Goal: Information Seeking & Learning: Understand process/instructions

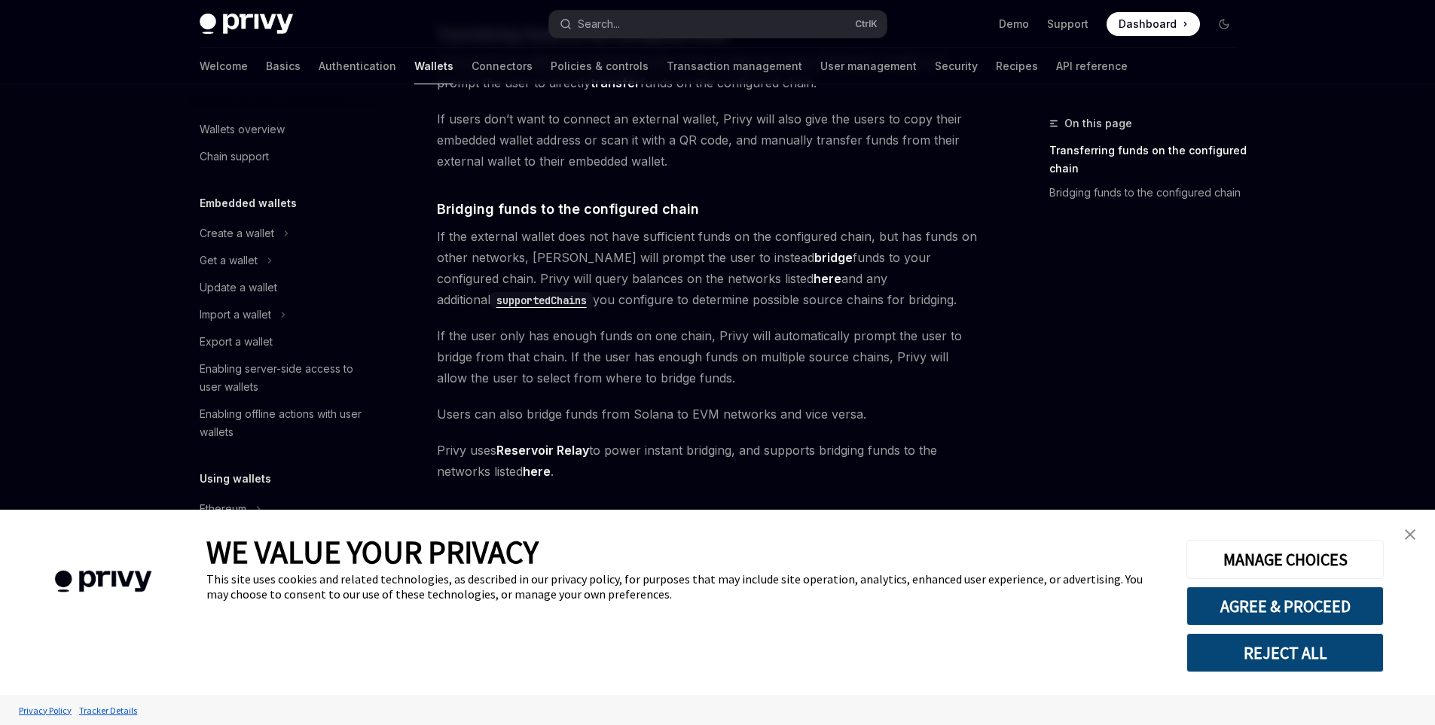
scroll to position [444, 0]
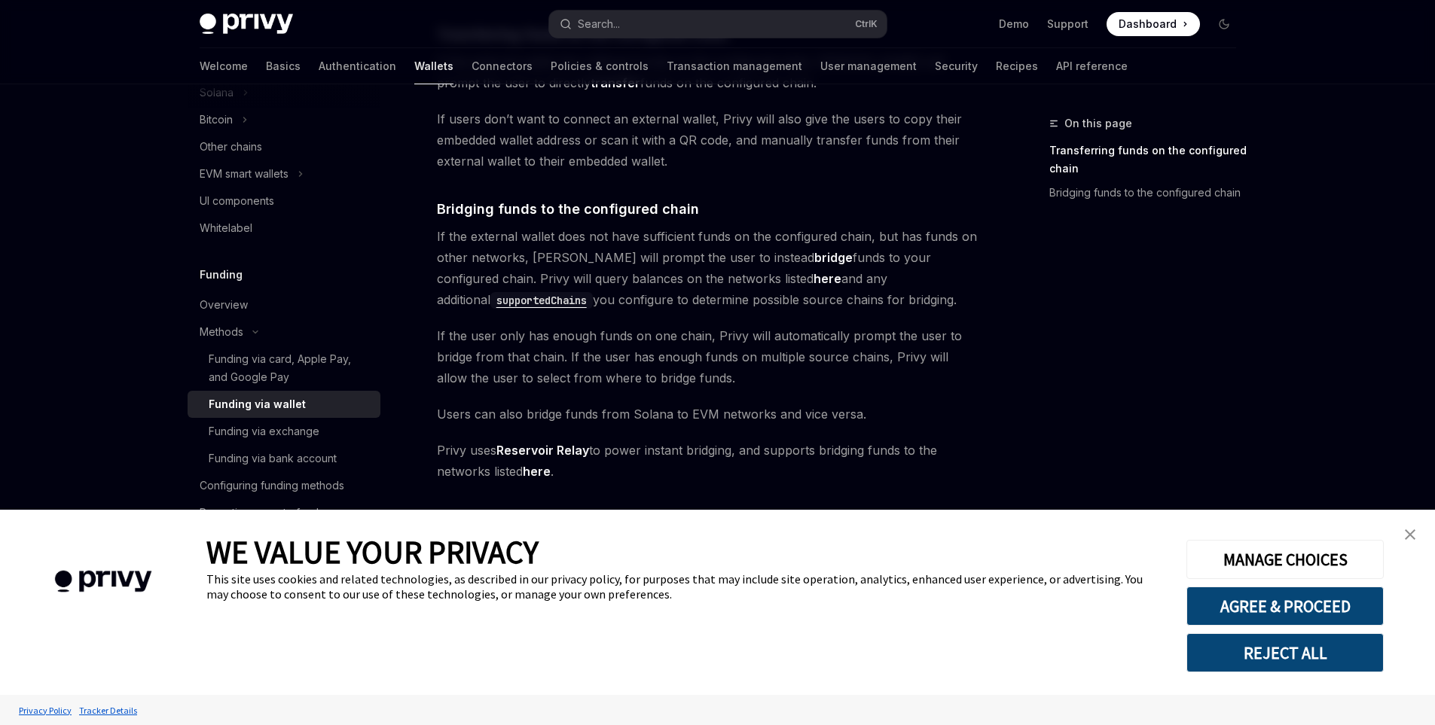
click at [1408, 533] on img "close banner" at bounding box center [1410, 534] width 11 height 11
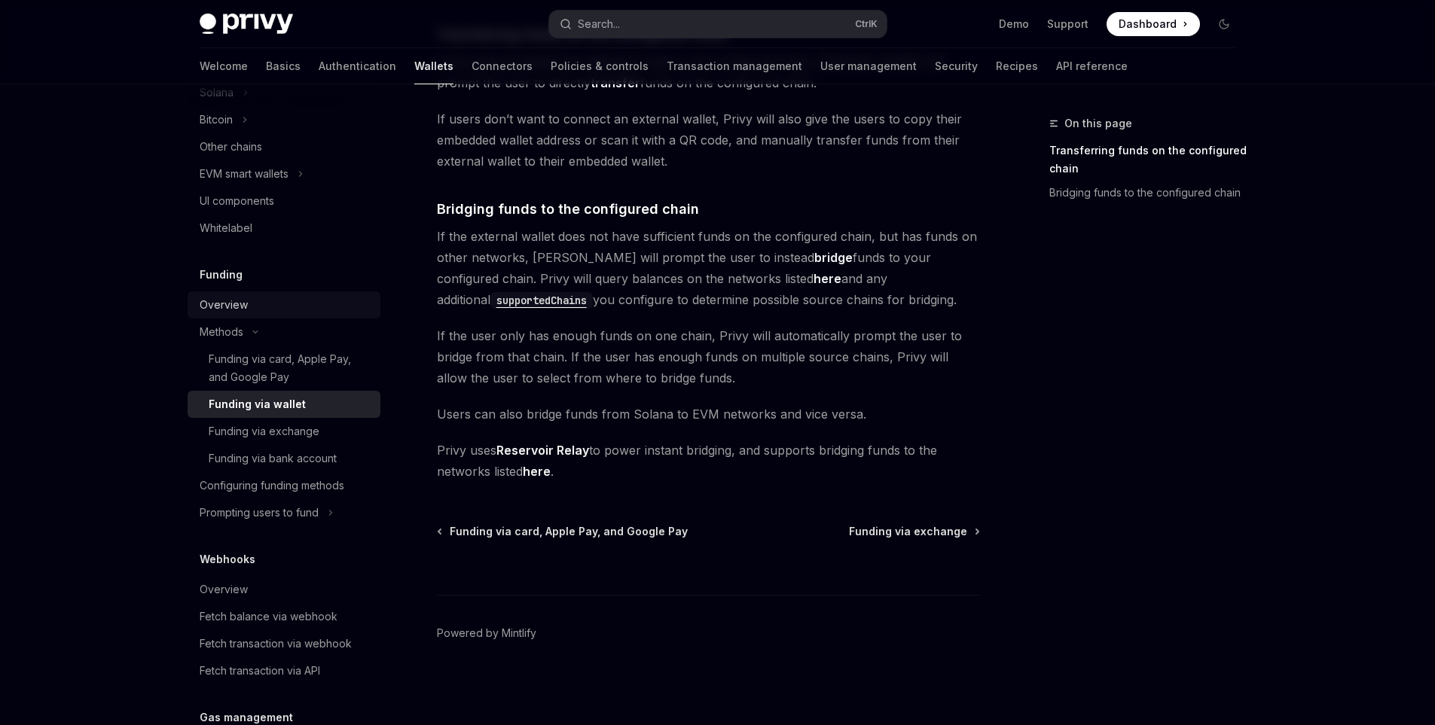
click at [241, 302] on div "Overview" at bounding box center [224, 305] width 48 height 18
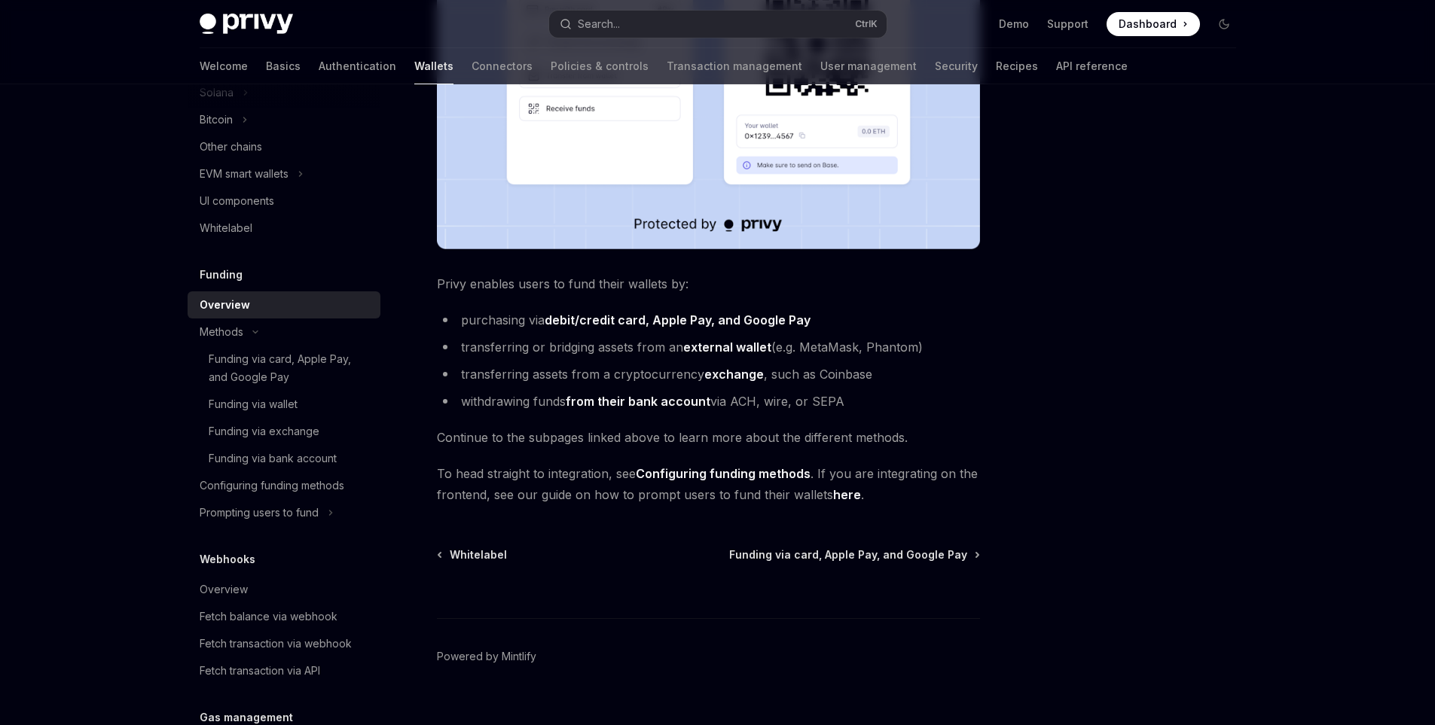
scroll to position [475, 0]
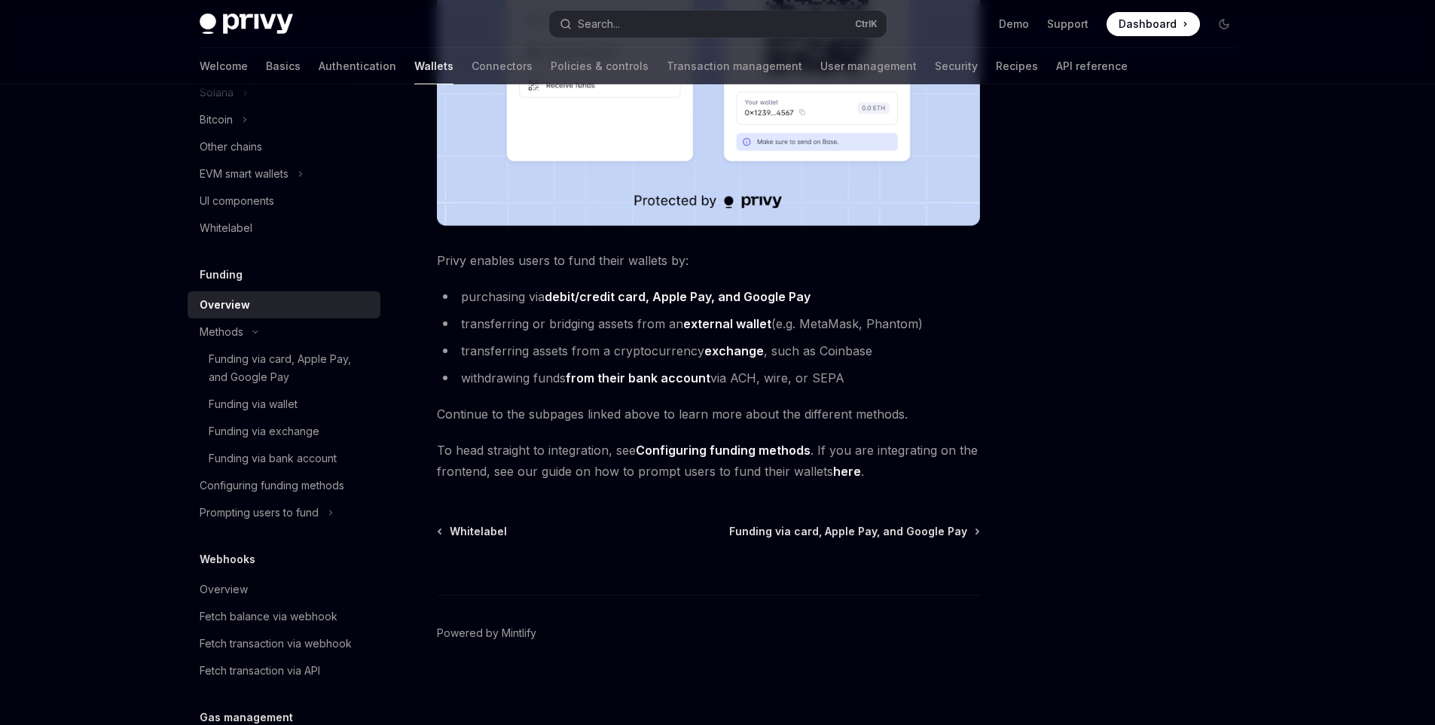
click at [816, 537] on div "WE VALUE YOUR PRIVACY" at bounding box center [684, 551] width 957 height 39
click at [807, 538] on div "WE VALUE YOUR PRIVACY" at bounding box center [684, 551] width 957 height 39
click at [795, 530] on div "WE VALUE YOUR PRIVACY This site uses cookies and related technologies, as descr…" at bounding box center [684, 602] width 957 height 185
click at [856, 540] on div "WE VALUE YOUR PRIVACY" at bounding box center [684, 551] width 957 height 39
click at [848, 523] on div "WE VALUE YOUR PRIVACY This site uses cookies and related technologies, as descr…" at bounding box center [684, 602] width 957 height 185
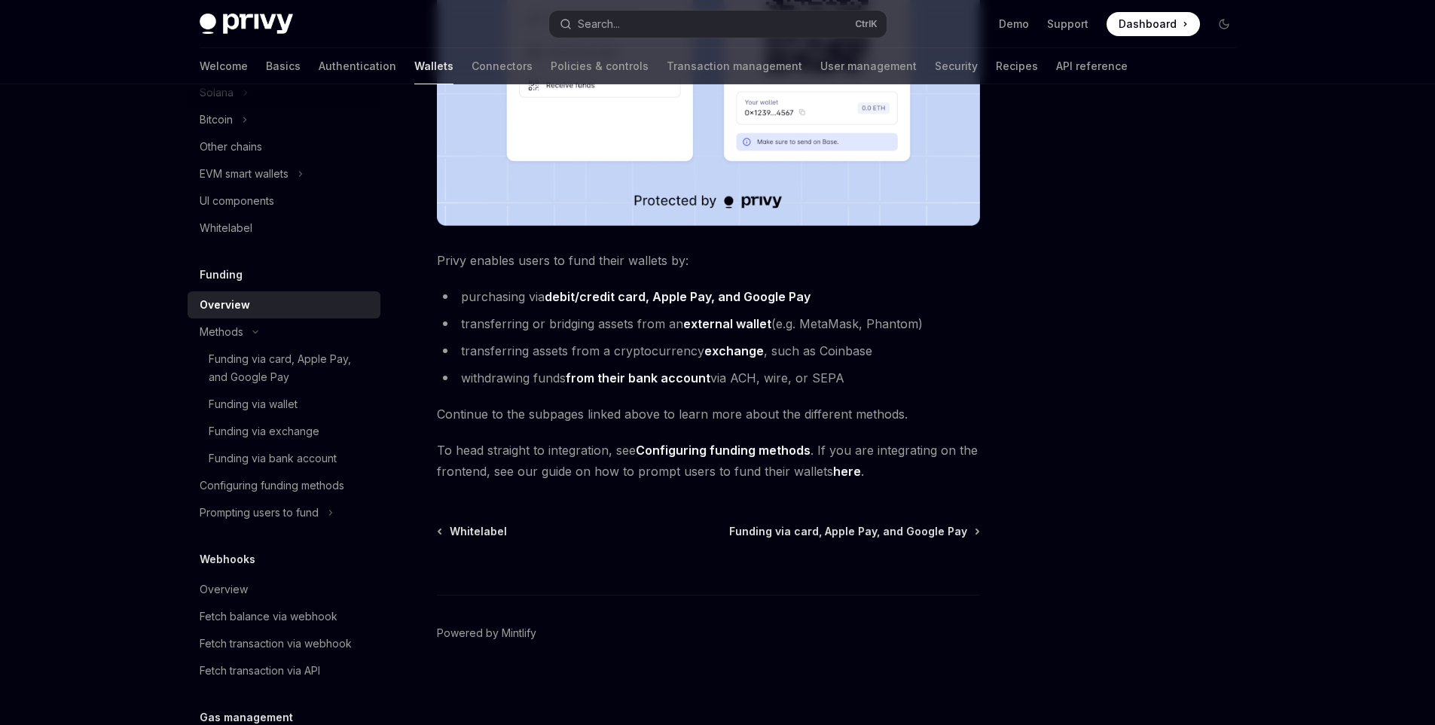
click at [969, 529] on div "WE VALUE YOUR PRIVACY This site uses cookies and related technologies, as descr…" at bounding box center [684, 602] width 957 height 185
click at [974, 531] on div "WE VALUE YOUR PRIVACY This site uses cookies and related technologies, as descr…" at bounding box center [684, 602] width 957 height 185
click at [226, 334] on div "Methods" at bounding box center [222, 332] width 44 height 18
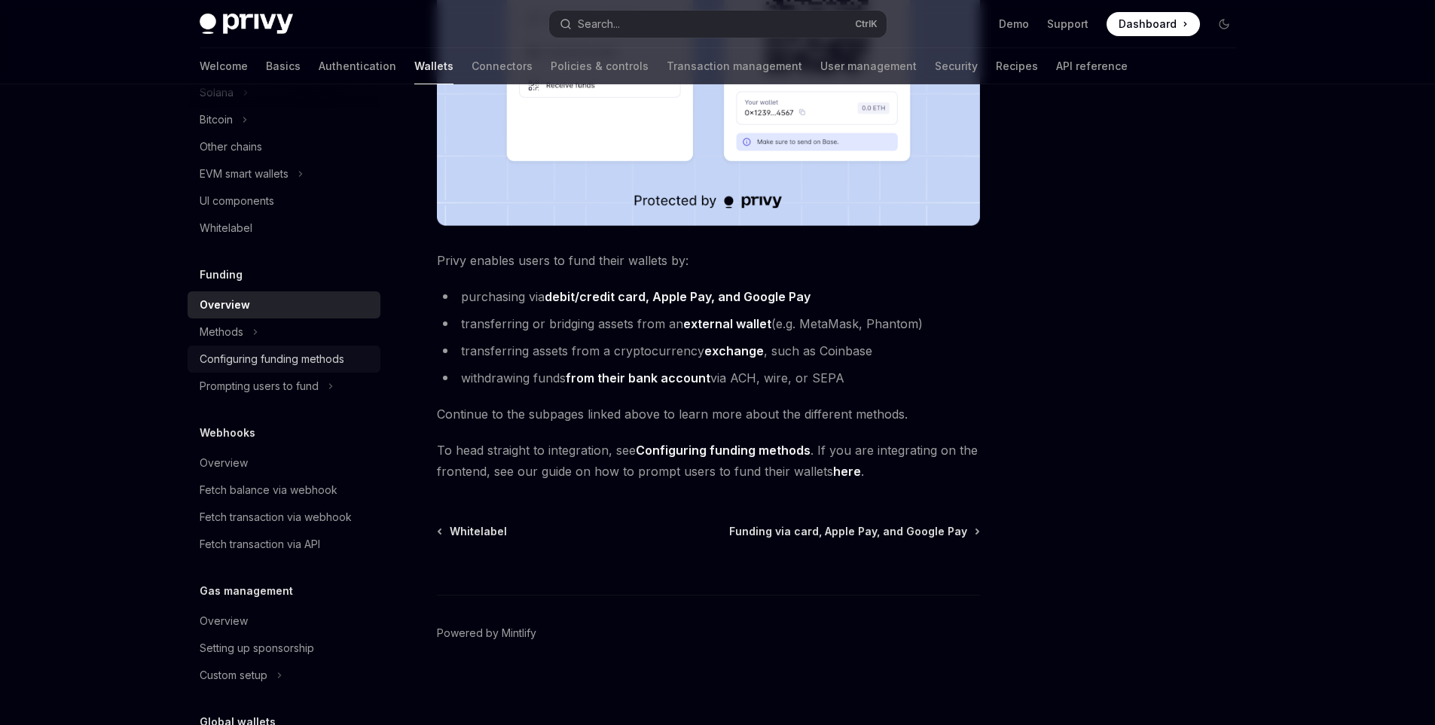
click at [237, 356] on div "Configuring funding methods" at bounding box center [272, 359] width 145 height 18
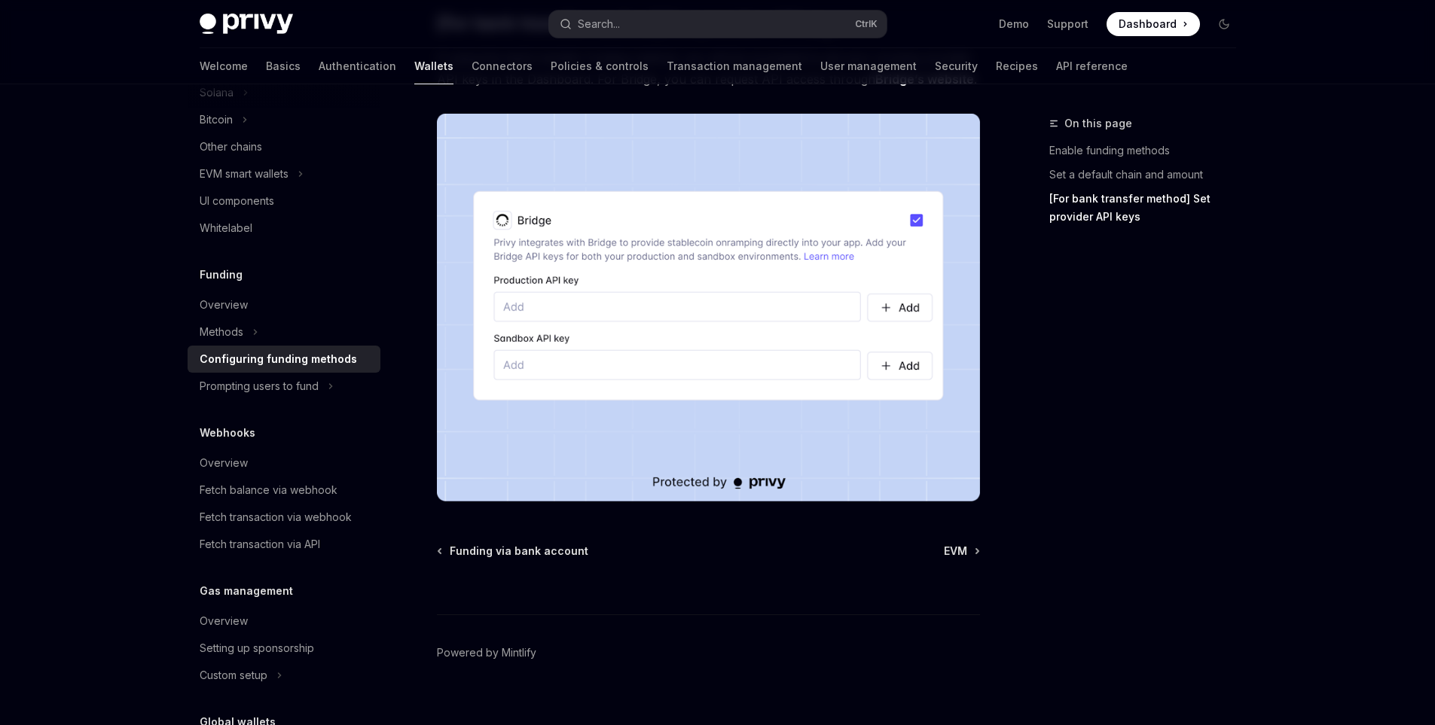
scroll to position [1375, 0]
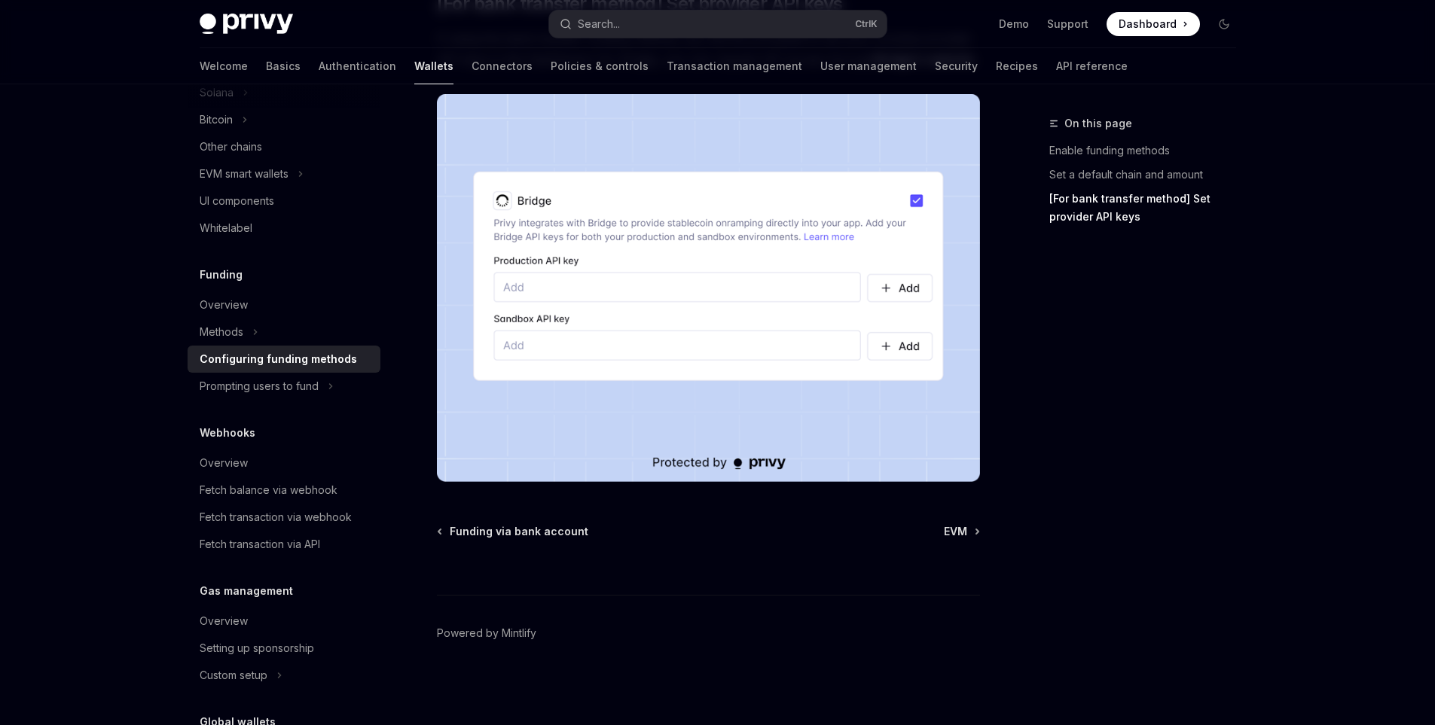
click at [256, 368] on div "Configuring funding methods" at bounding box center [278, 359] width 157 height 18
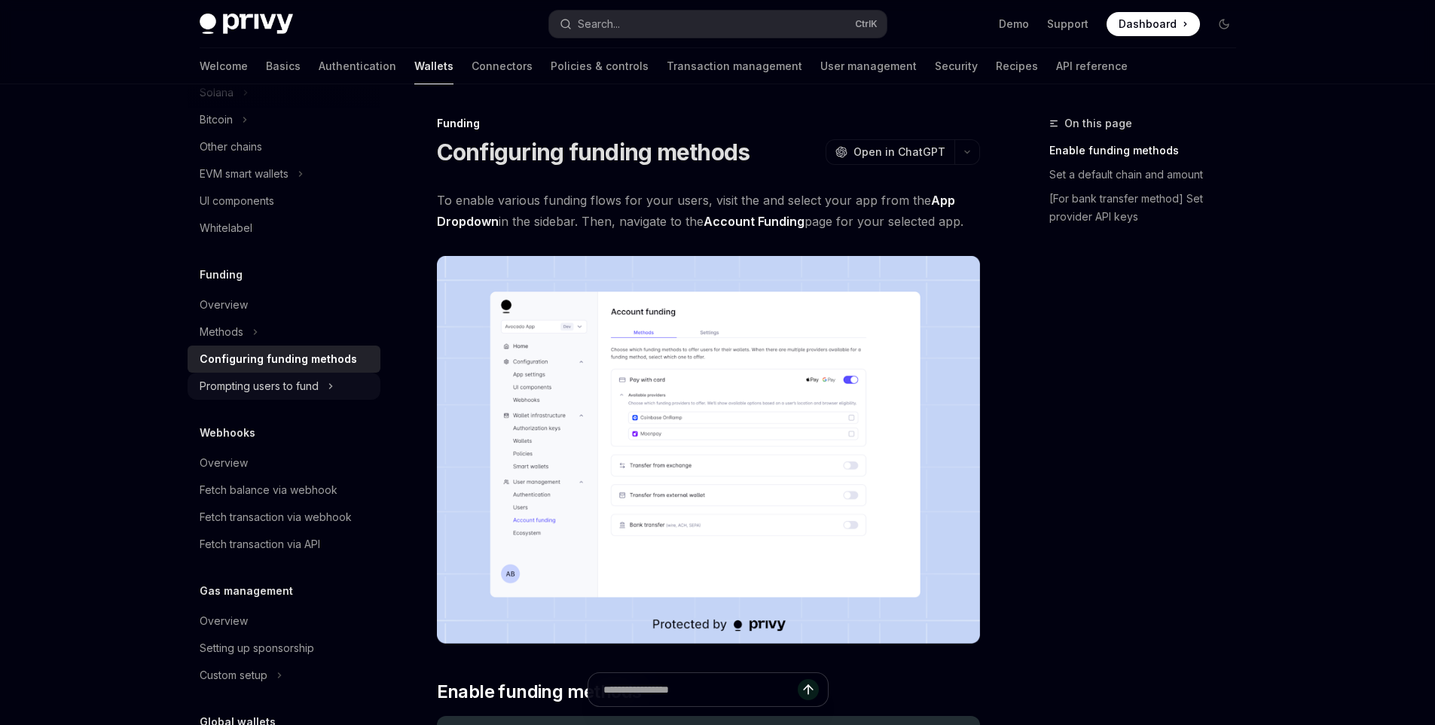
click at [258, 382] on div "Prompting users to fund" at bounding box center [259, 386] width 119 height 18
type textarea "*"
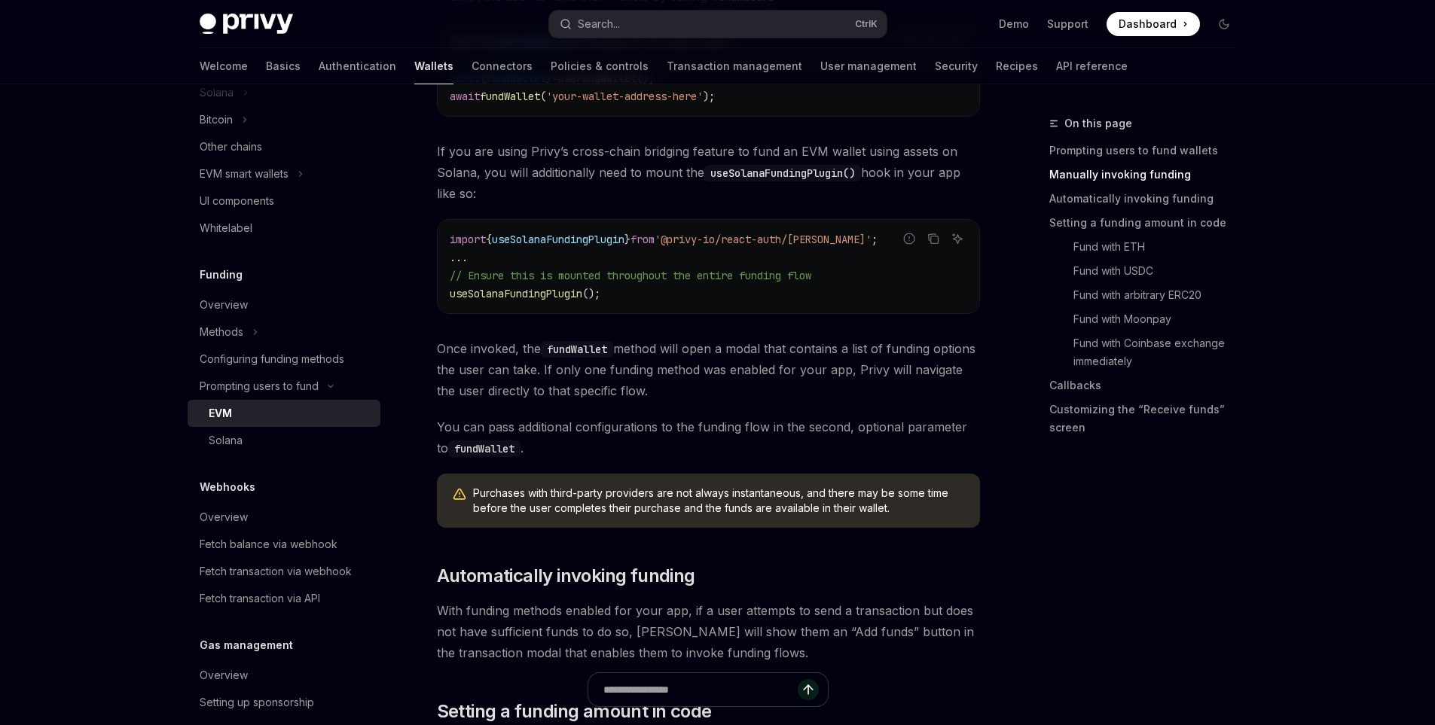
scroll to position [377, 0]
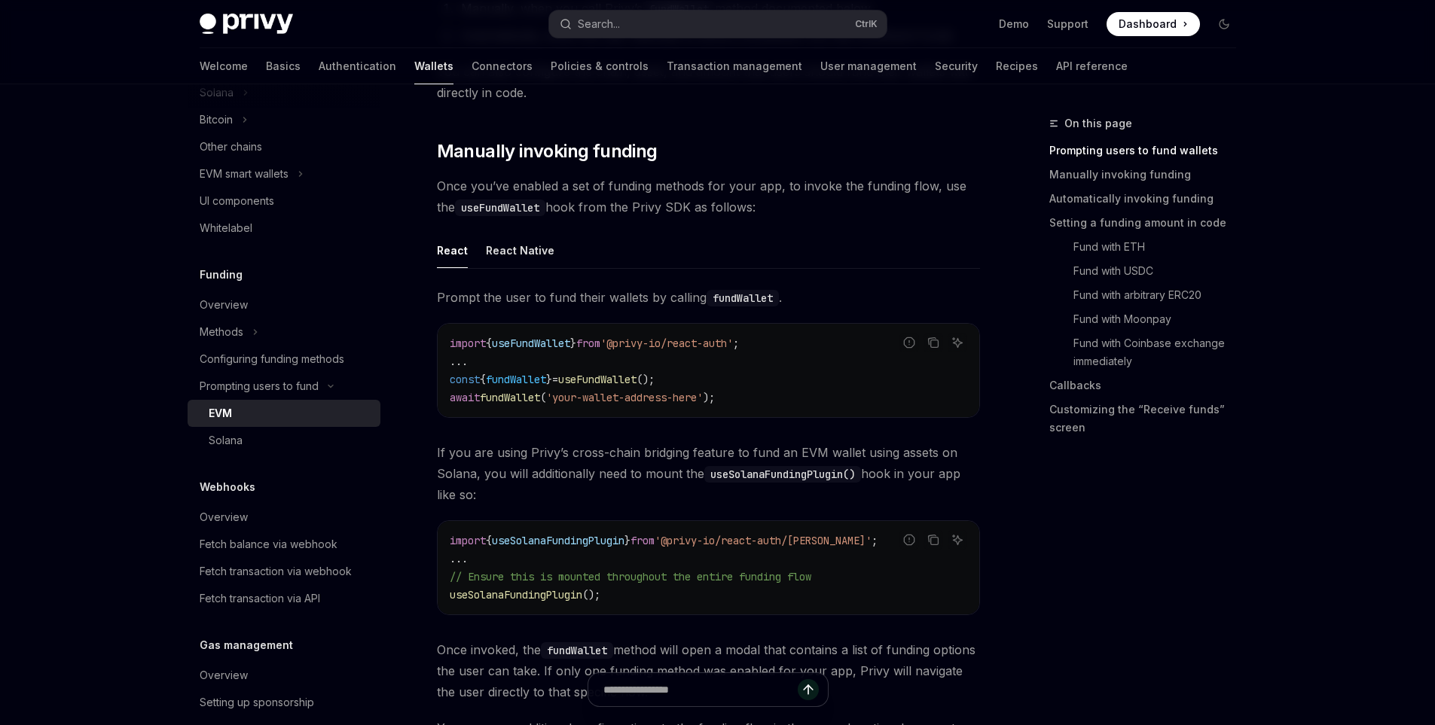
click at [604, 379] on span "useFundWallet" at bounding box center [597, 380] width 78 height 14
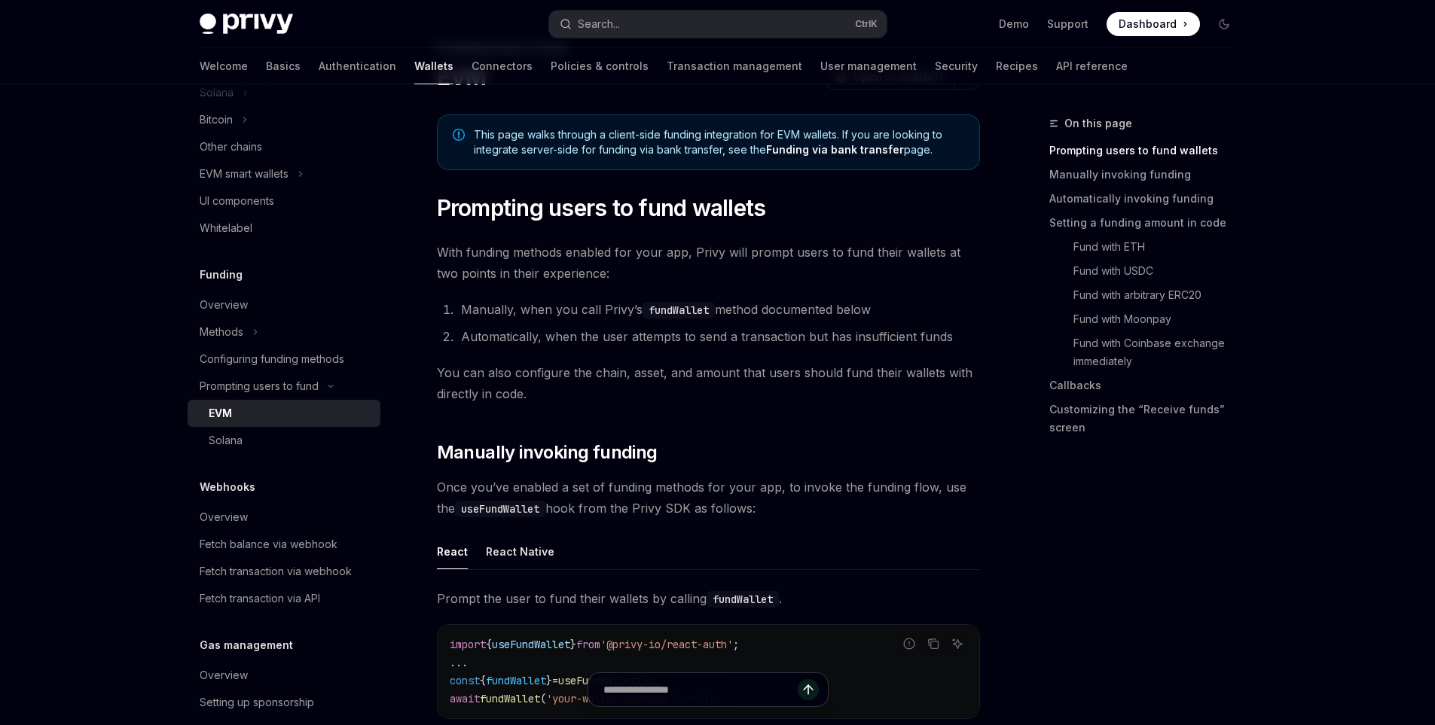
copy span "useFundWallet"
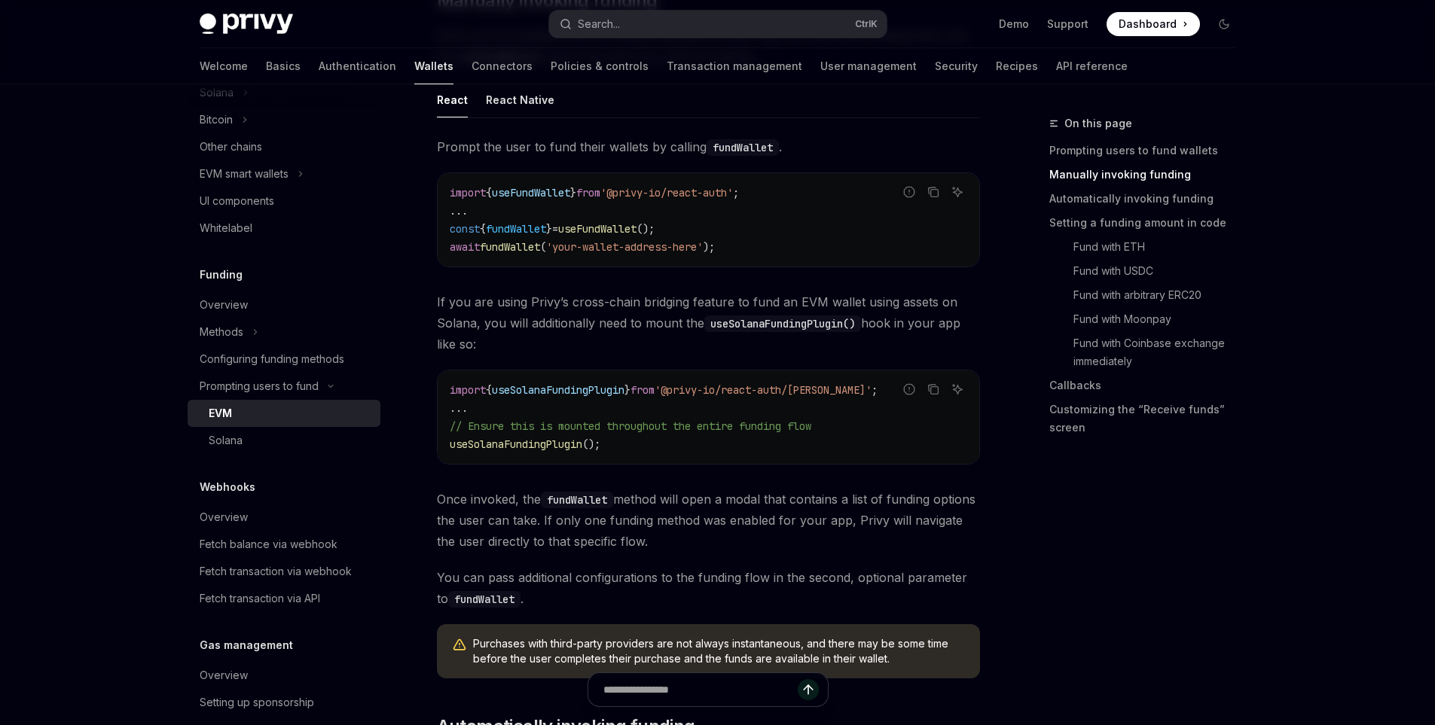
scroll to position [603, 0]
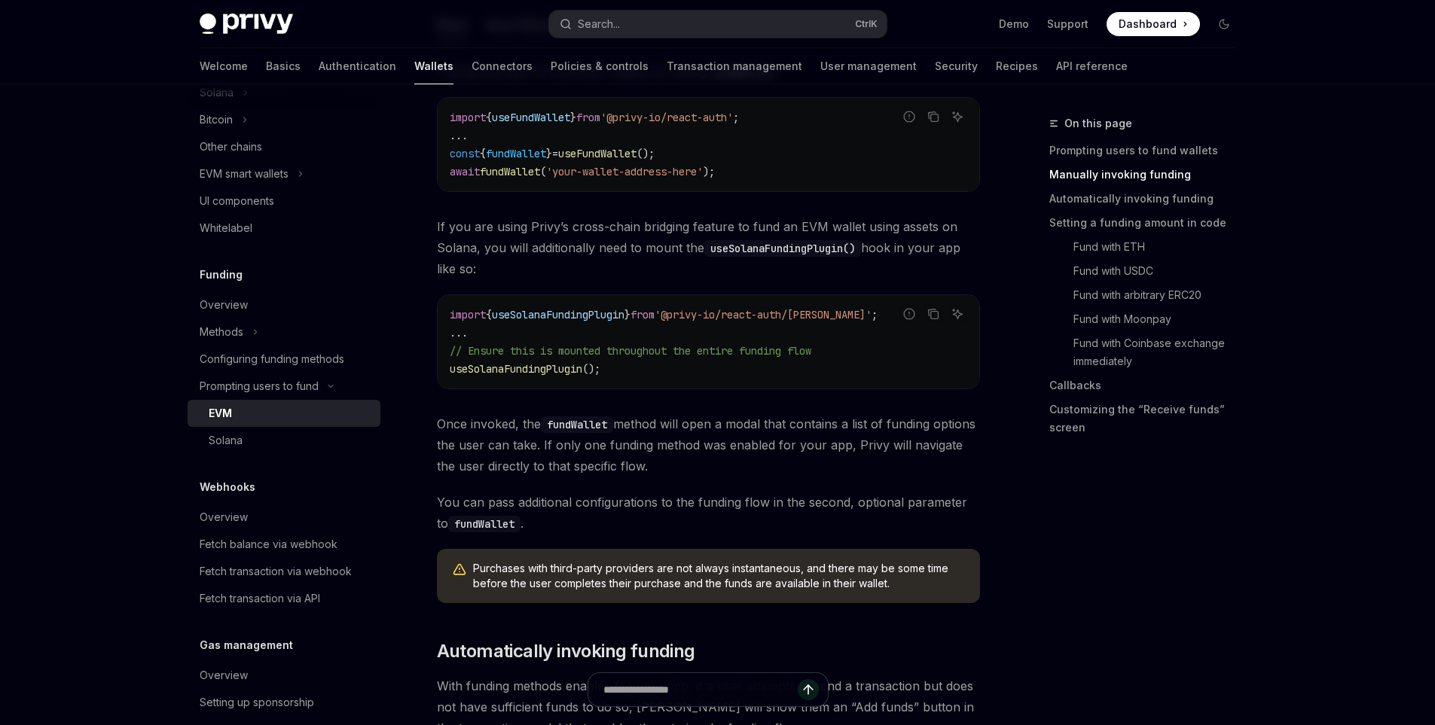
click at [612, 155] on span "useFundWallet" at bounding box center [597, 154] width 78 height 14
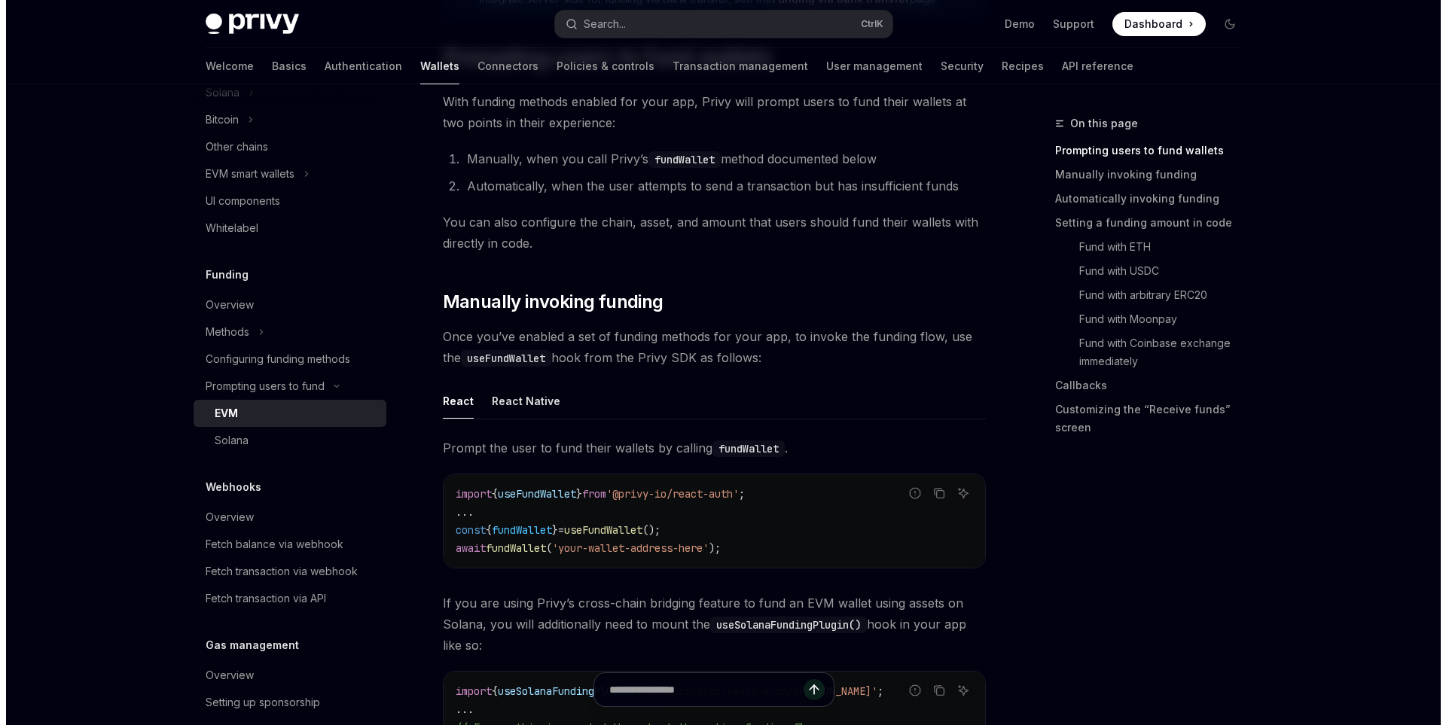
scroll to position [0, 0]
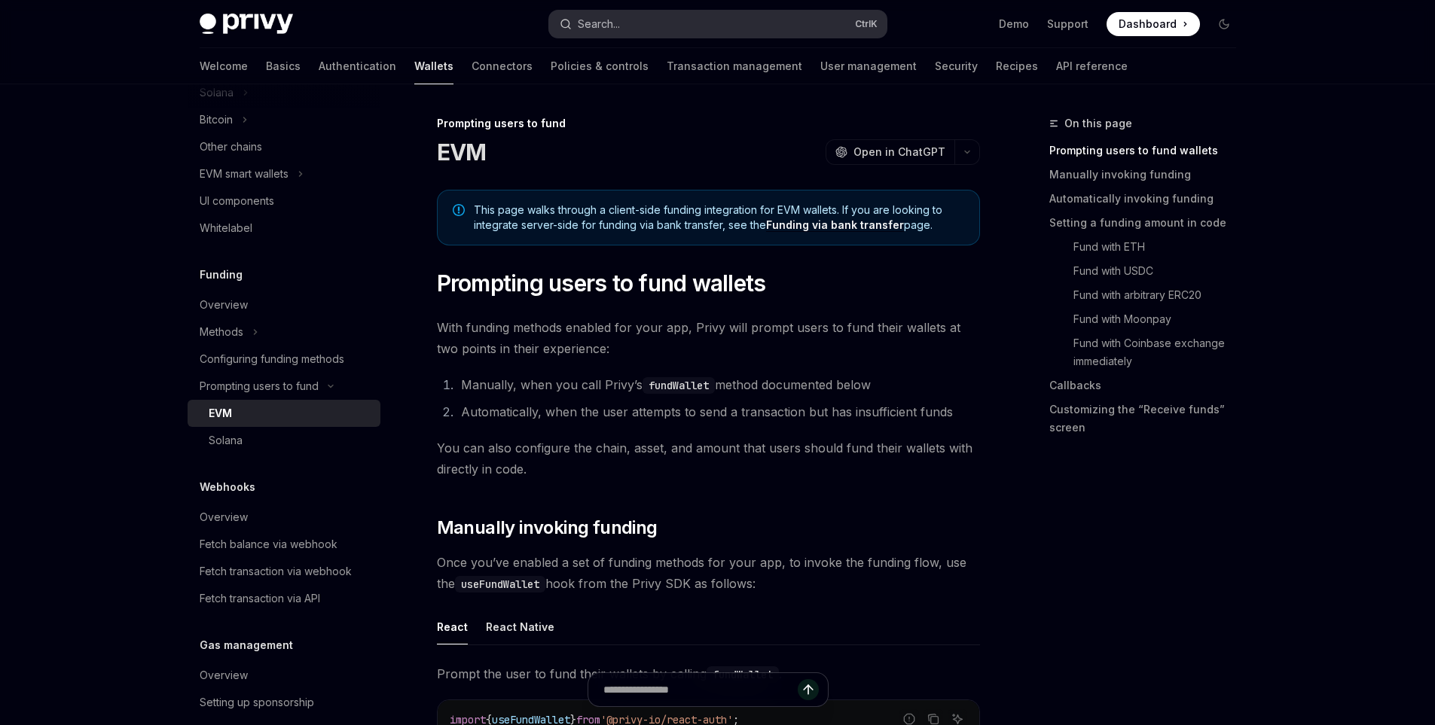
click at [620, 19] on div "Search..." at bounding box center [599, 24] width 42 height 18
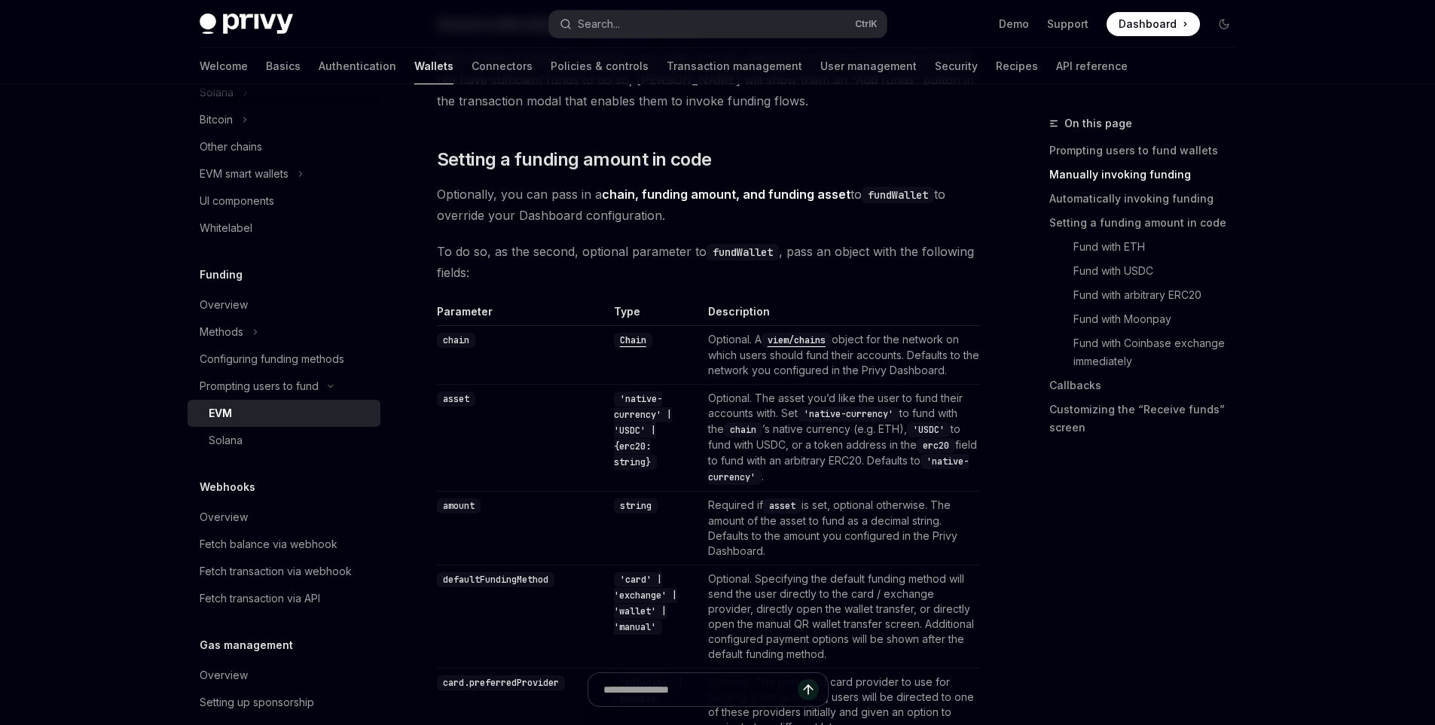
scroll to position [1381, 0]
